Goal: Task Accomplishment & Management: Manage account settings

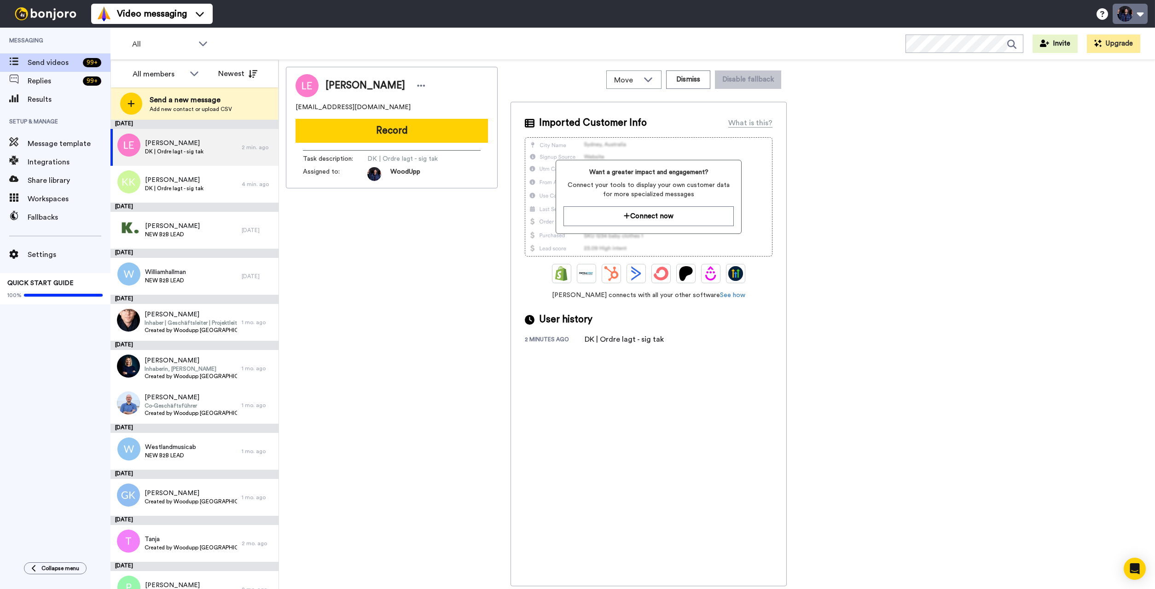
drag, startPoint x: 1127, startPoint y: 13, endPoint x: 1129, endPoint y: 17, distance: 5.1
click at [1127, 13] on button at bounding box center [1130, 14] width 35 height 20
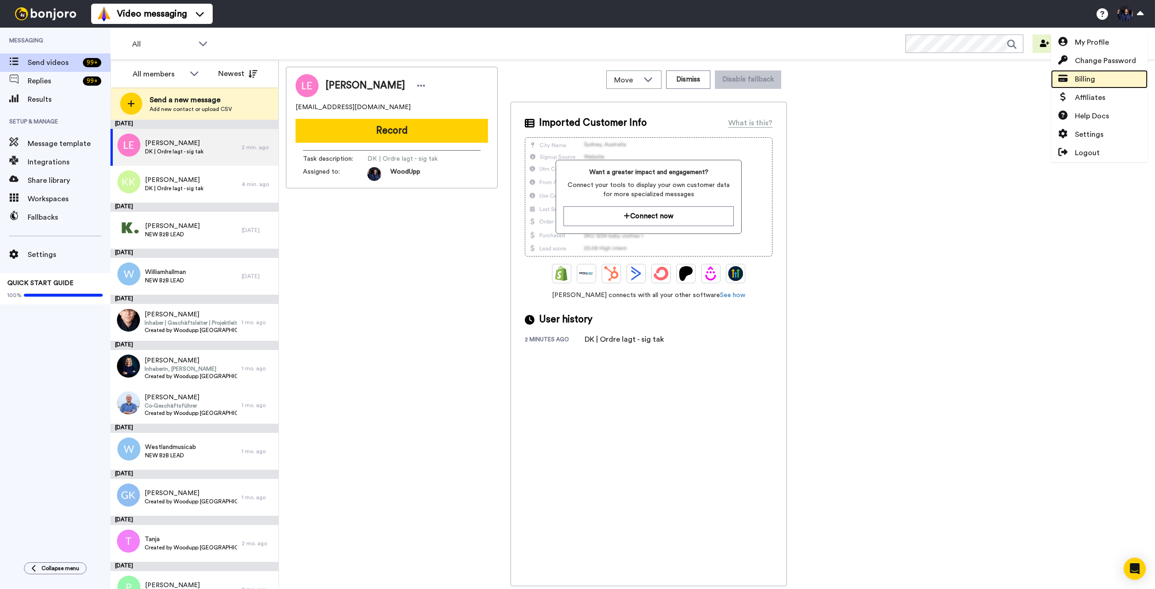
click at [1091, 80] on span "Billing" at bounding box center [1085, 79] width 20 height 11
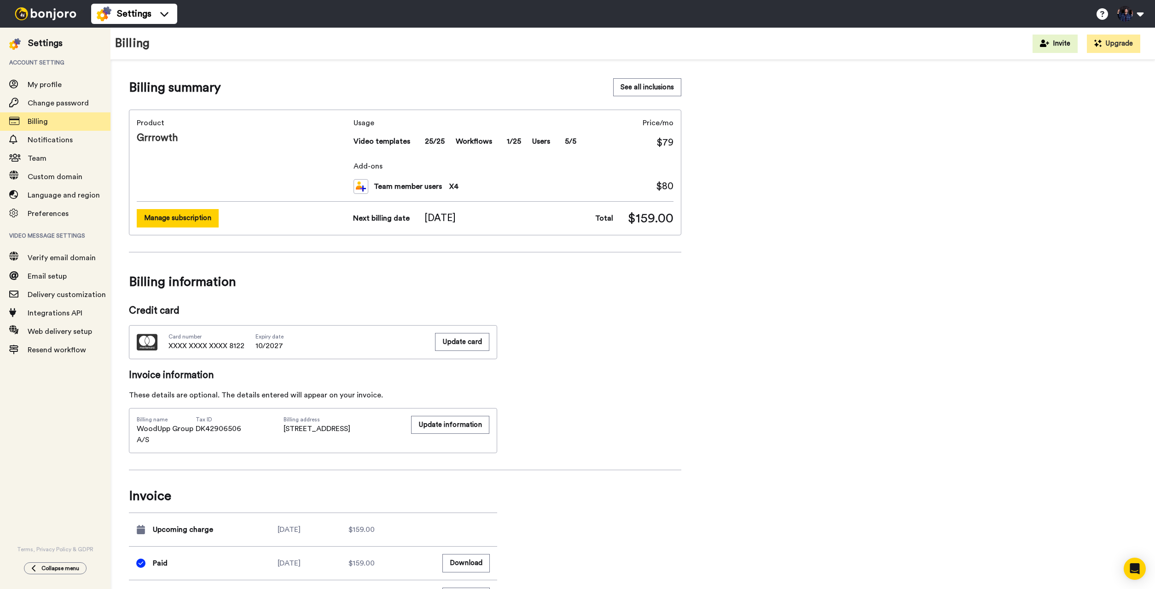
click at [200, 222] on button "Manage subscription" at bounding box center [178, 218] width 82 height 18
click at [661, 79] on button "See all inclusions" at bounding box center [647, 87] width 68 height 18
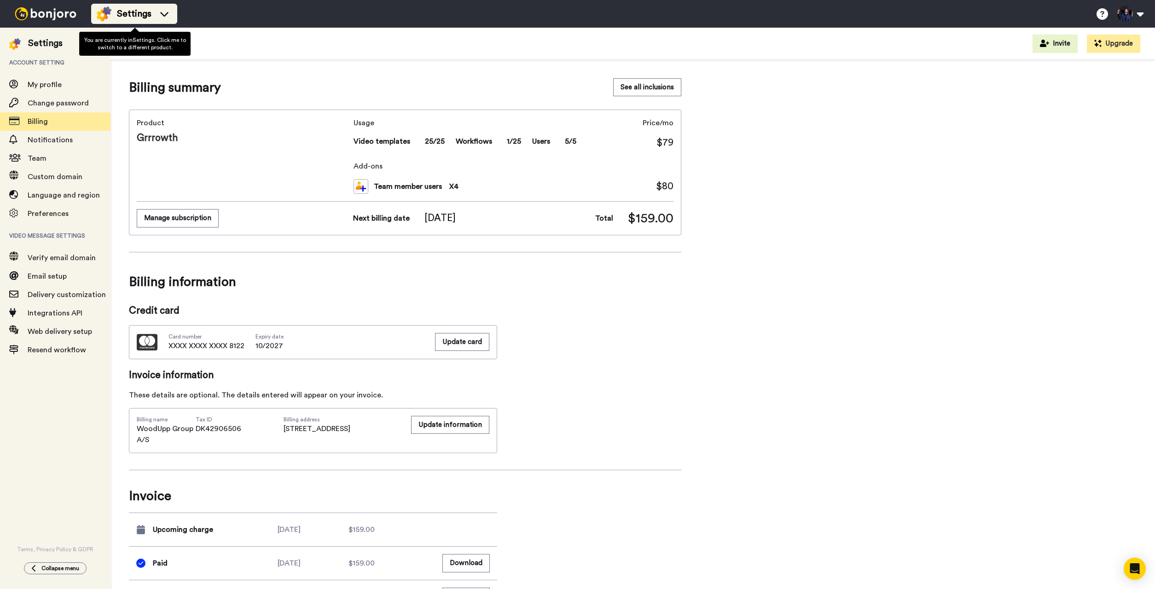
drag, startPoint x: 131, startPoint y: 10, endPoint x: 138, endPoint y: 22, distance: 13.6
click at [132, 10] on span "Settings" at bounding box center [134, 13] width 35 height 13
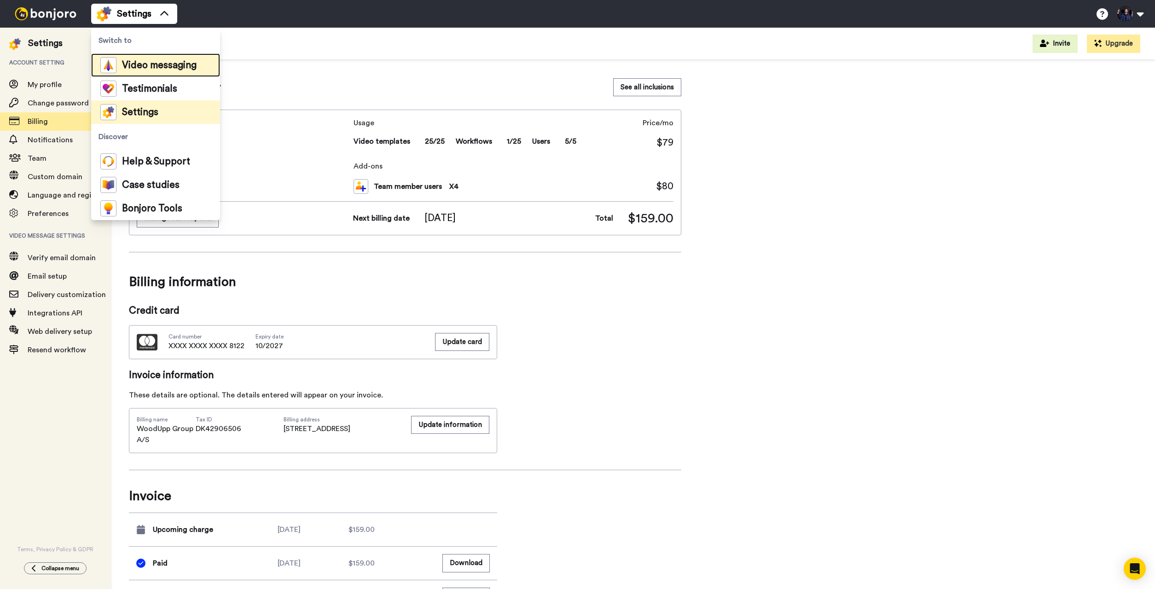
click at [146, 59] on div "Video messaging" at bounding box center [148, 65] width 96 height 16
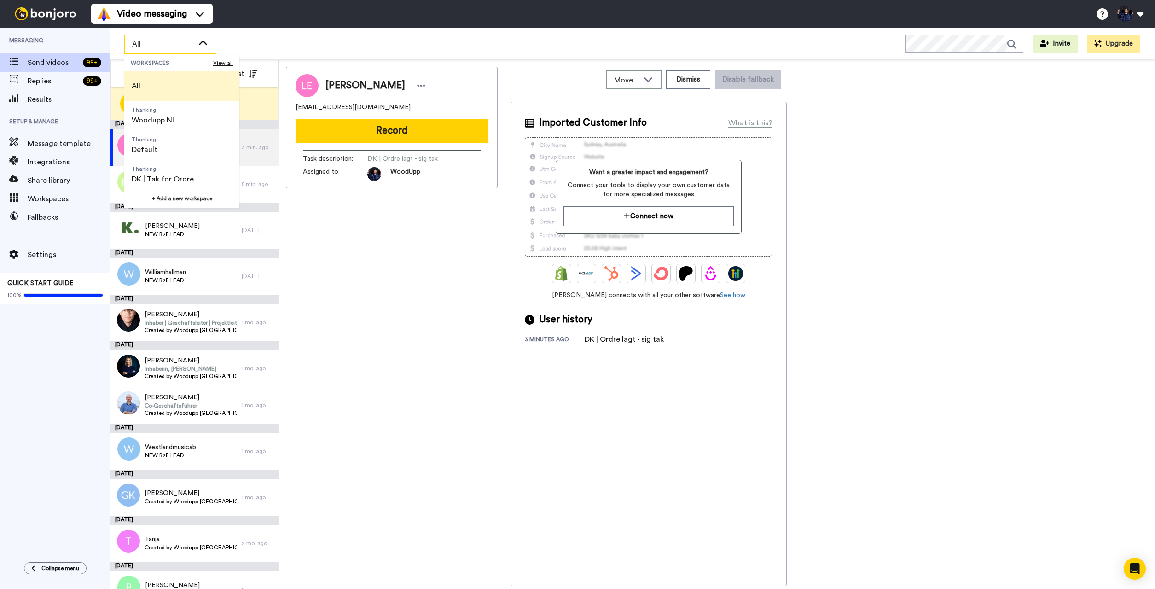
click at [180, 47] on span "All" at bounding box center [163, 44] width 62 height 11
